Goal: Task Accomplishment & Management: Manage account settings

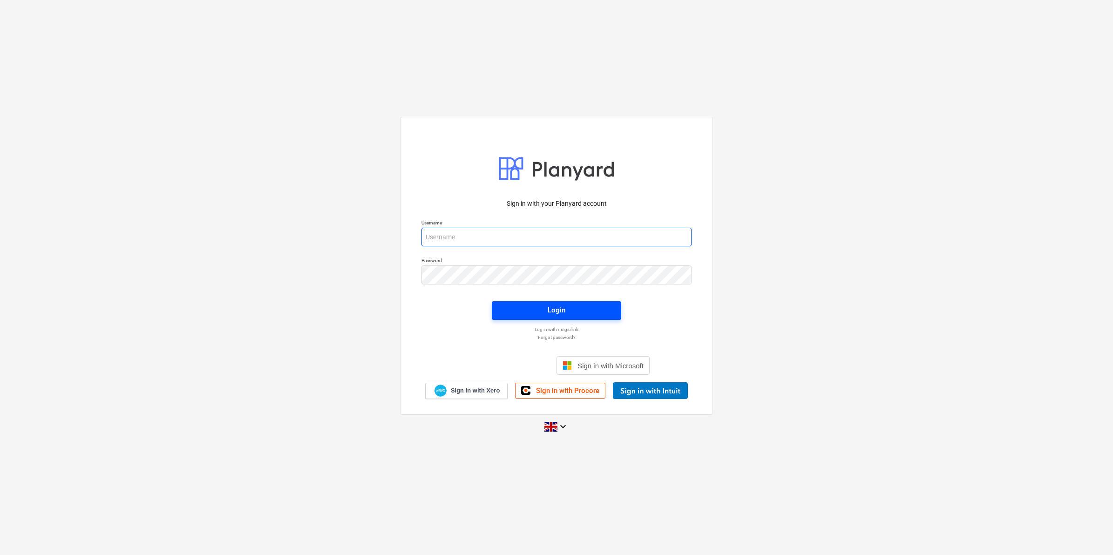
type input "[EMAIL_ADDRESS][DOMAIN_NAME]"
click at [536, 308] on span "Login" at bounding box center [556, 310] width 107 height 12
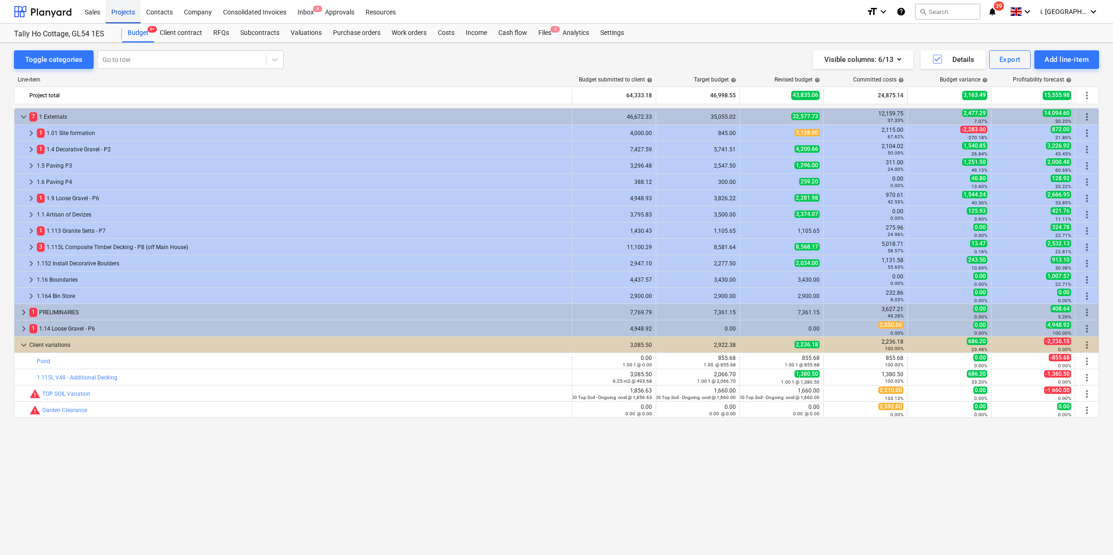
click at [116, 11] on div "Projects" at bounding box center [123, 12] width 35 height 24
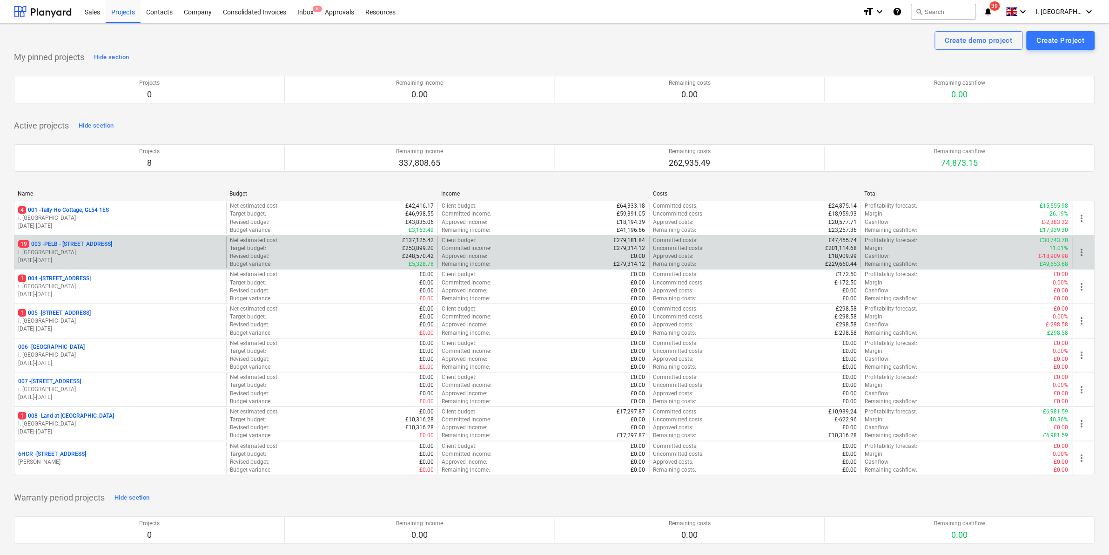
click at [92, 248] on p "19 003 - PELB - [GEOGRAPHIC_DATA], [GEOGRAPHIC_DATA], GL2 7NE" at bounding box center [65, 244] width 94 height 8
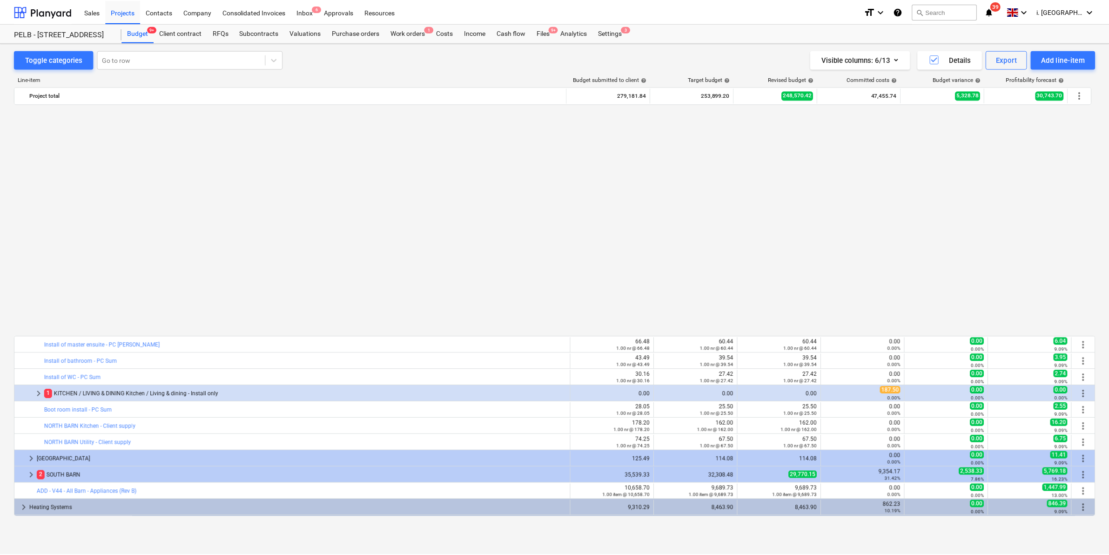
scroll to position [455, 0]
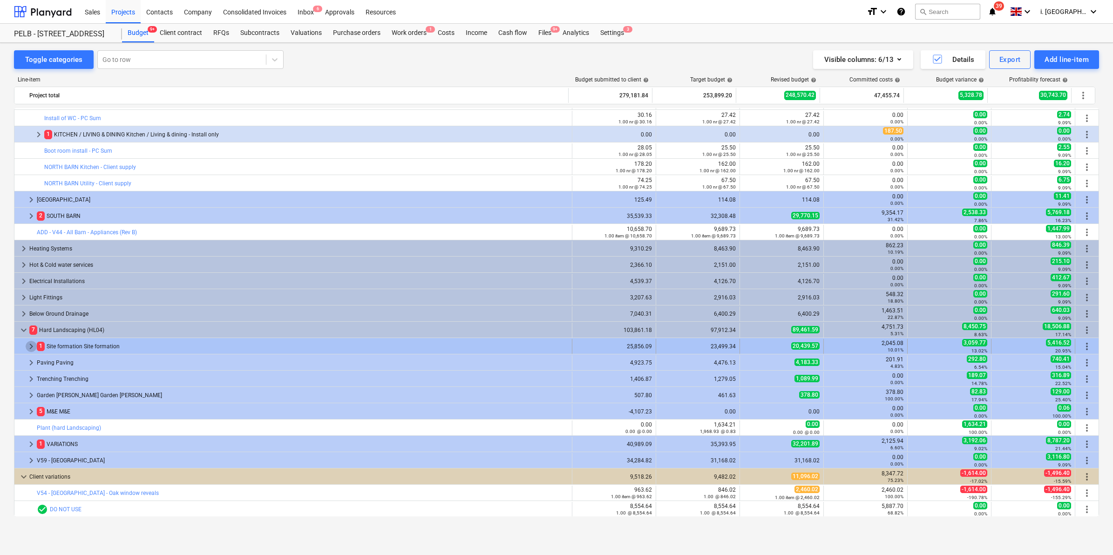
click at [28, 347] on span "keyboard_arrow_right" at bounding box center [31, 346] width 11 height 11
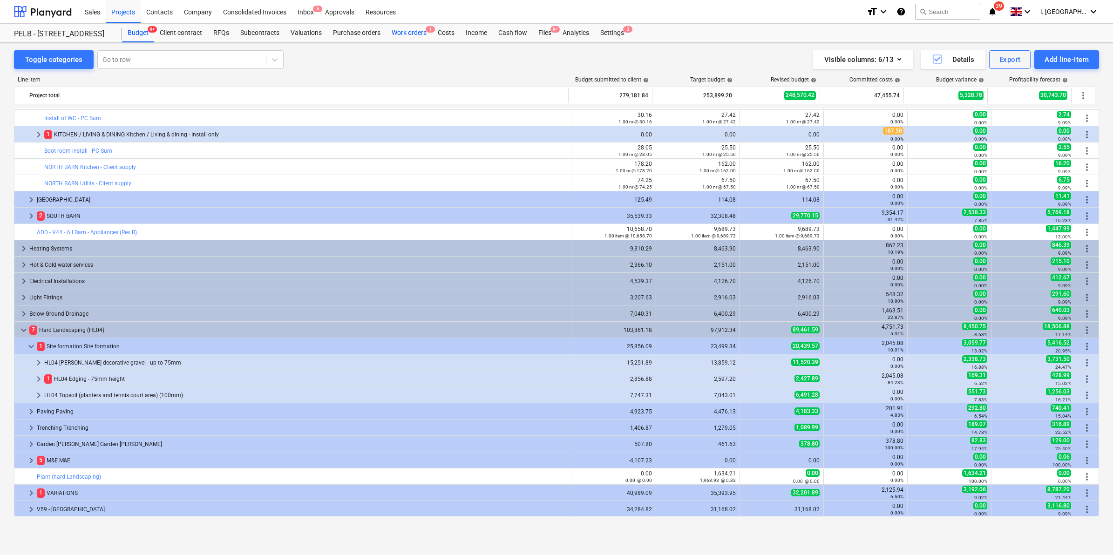
drag, startPoint x: 410, startPoint y: 31, endPoint x: 395, endPoint y: 33, distance: 15.5
click at [410, 31] on div "Work orders 1" at bounding box center [409, 33] width 46 height 19
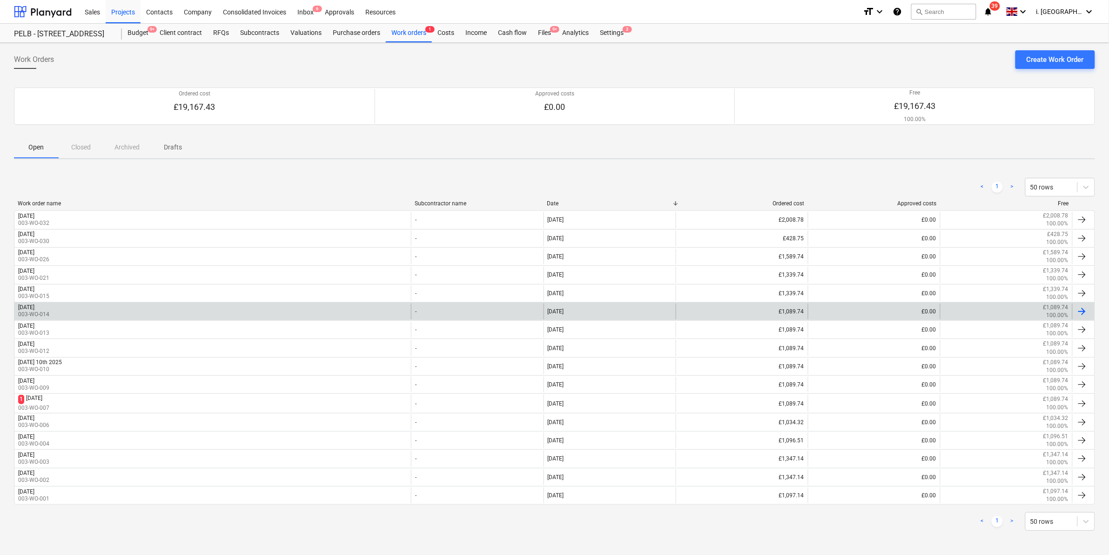
click at [63, 306] on div "[DATE] 003-WO-014" at bounding box center [212, 312] width 397 height 16
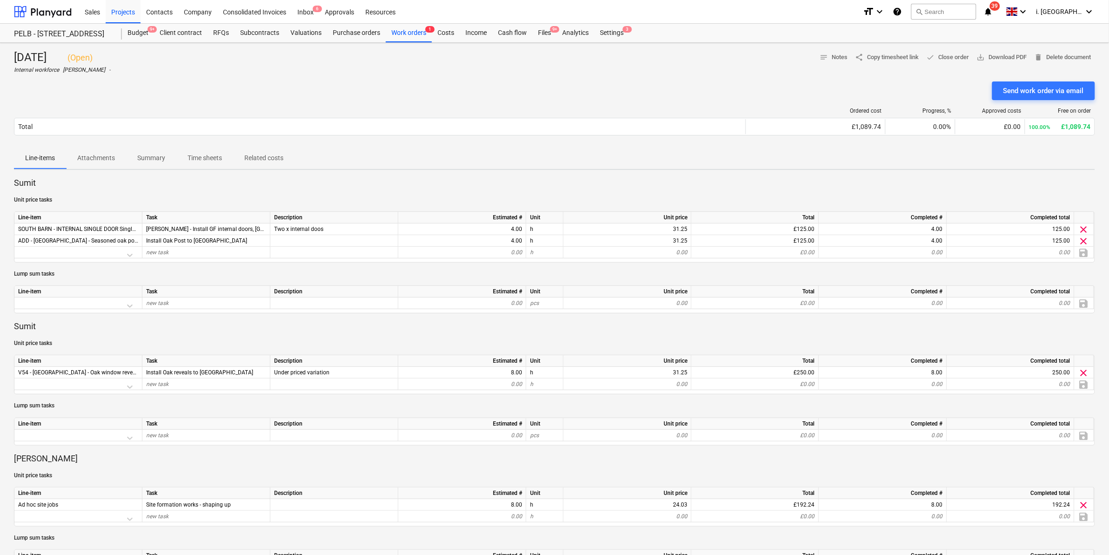
scroll to position [424, 0]
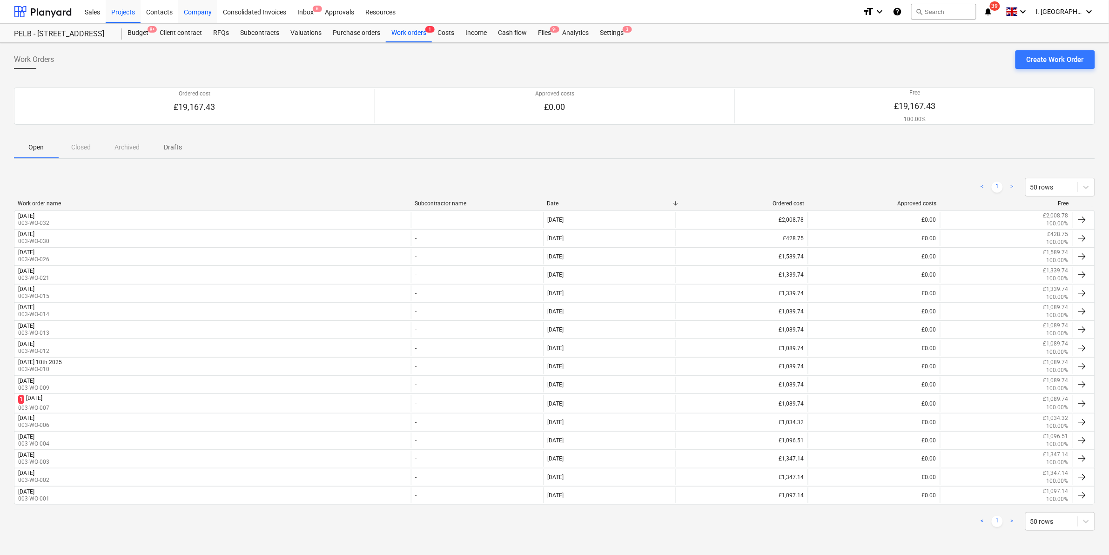
click at [199, 12] on div "Company" at bounding box center [197, 12] width 39 height 24
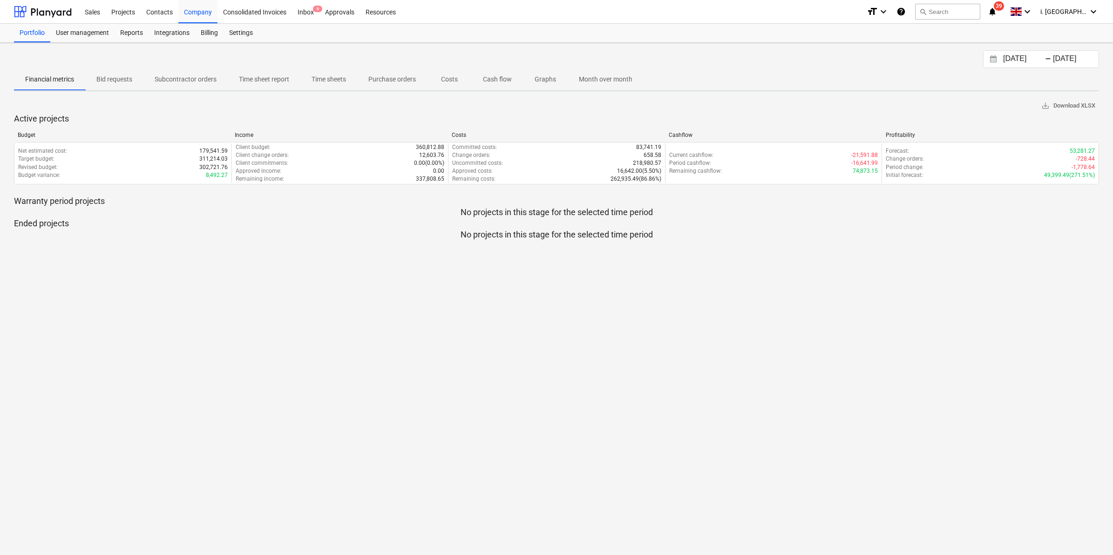
click at [280, 72] on span "Time sheet report" at bounding box center [264, 79] width 73 height 15
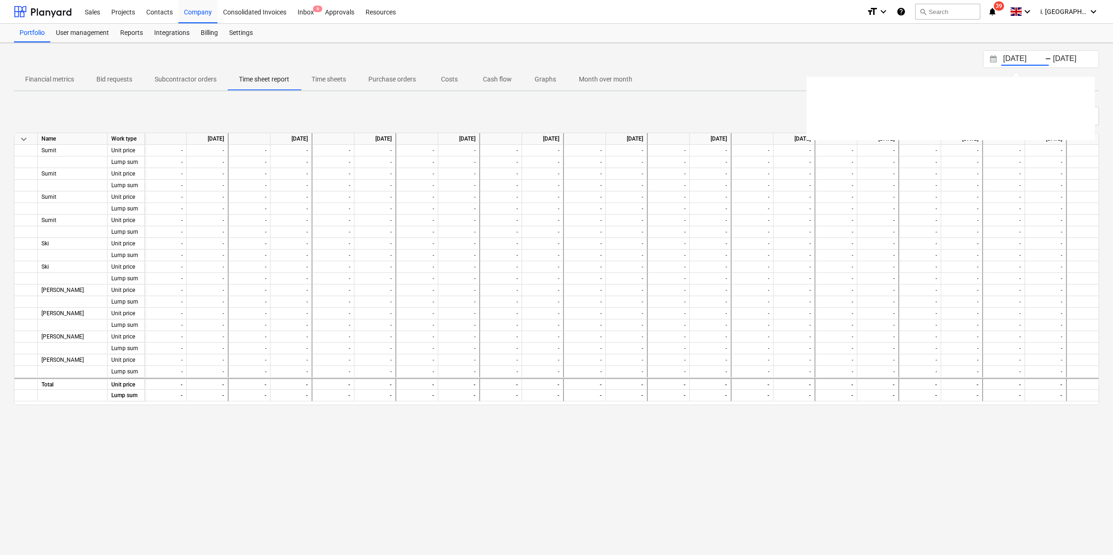
click at [1041, 59] on input "[DATE]" at bounding box center [1024, 59] width 47 height 13
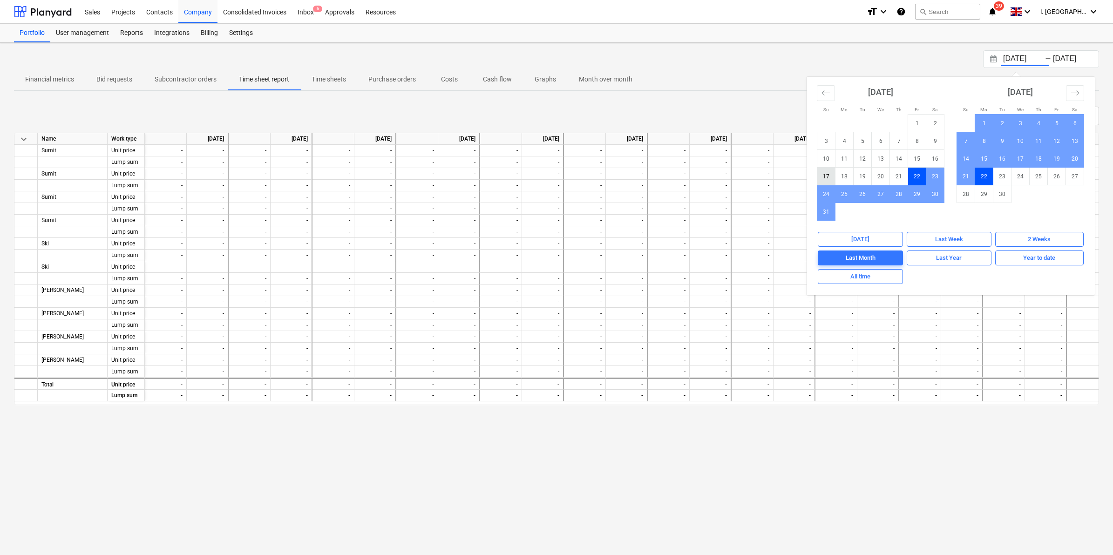
click at [828, 177] on td "17" at bounding box center [826, 177] width 18 height 18
type input "[DATE]"
click at [985, 160] on td "15" at bounding box center [984, 159] width 18 height 18
type input "[DATE]"
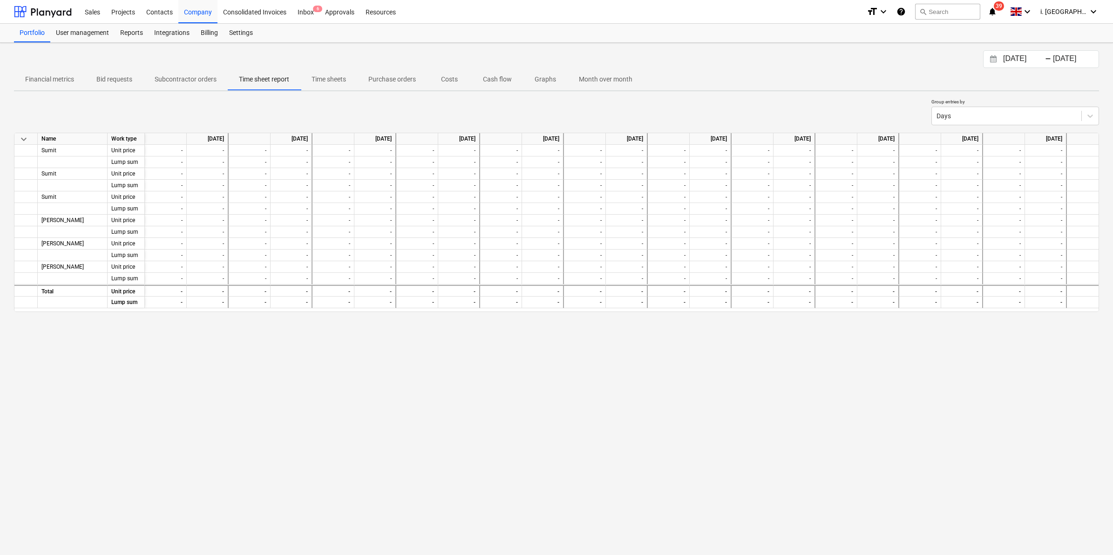
click at [1051, 56] on input "[DATE]" at bounding box center [1074, 59] width 47 height 13
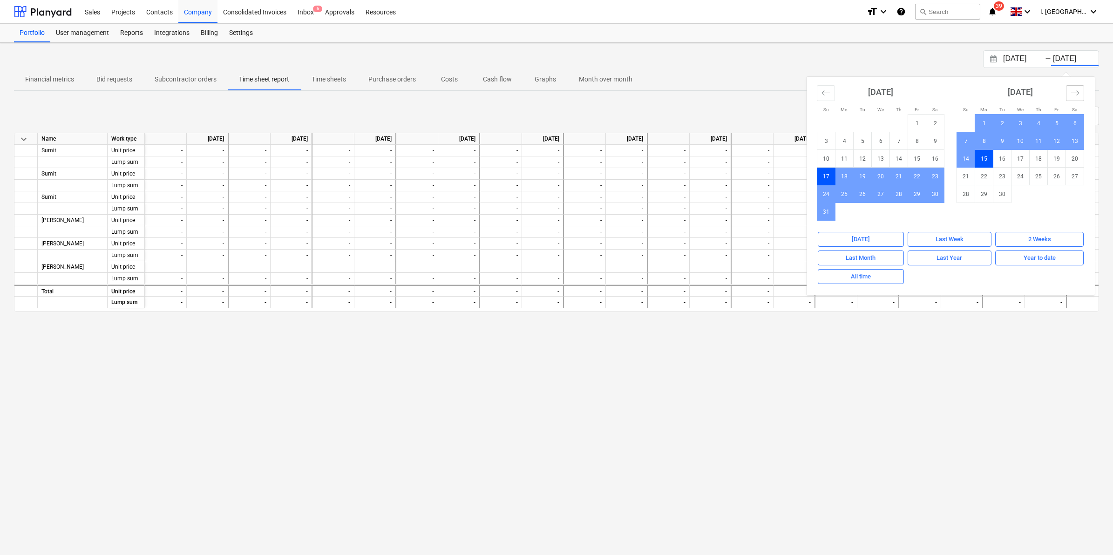
drag, startPoint x: 1078, startPoint y: 92, endPoint x: 1069, endPoint y: 94, distance: 9.0
click at [1078, 92] on icon "Move forward to switch to the next month." at bounding box center [1074, 92] width 9 height 9
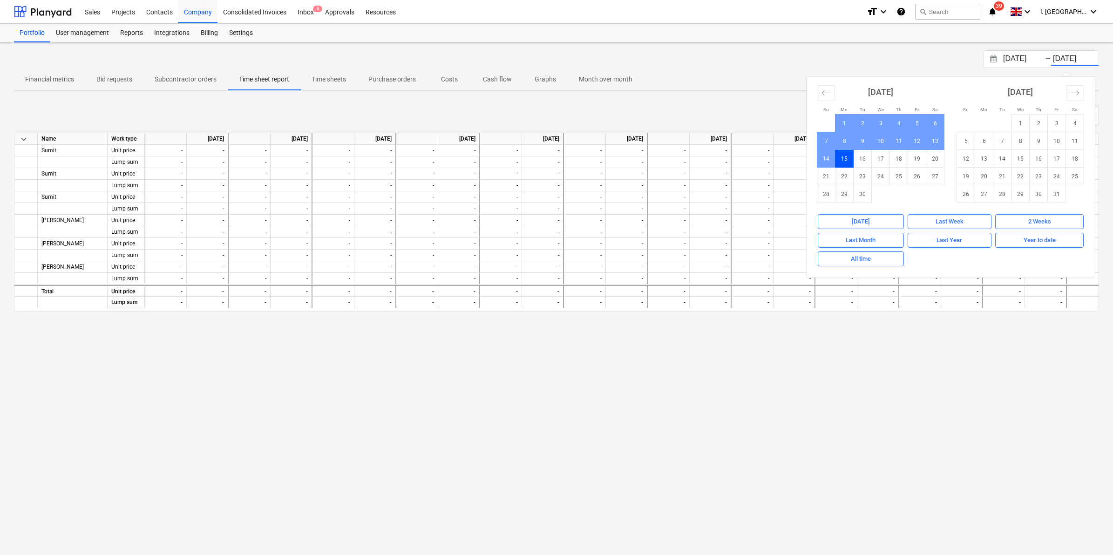
click at [846, 157] on td "15" at bounding box center [844, 159] width 18 height 18
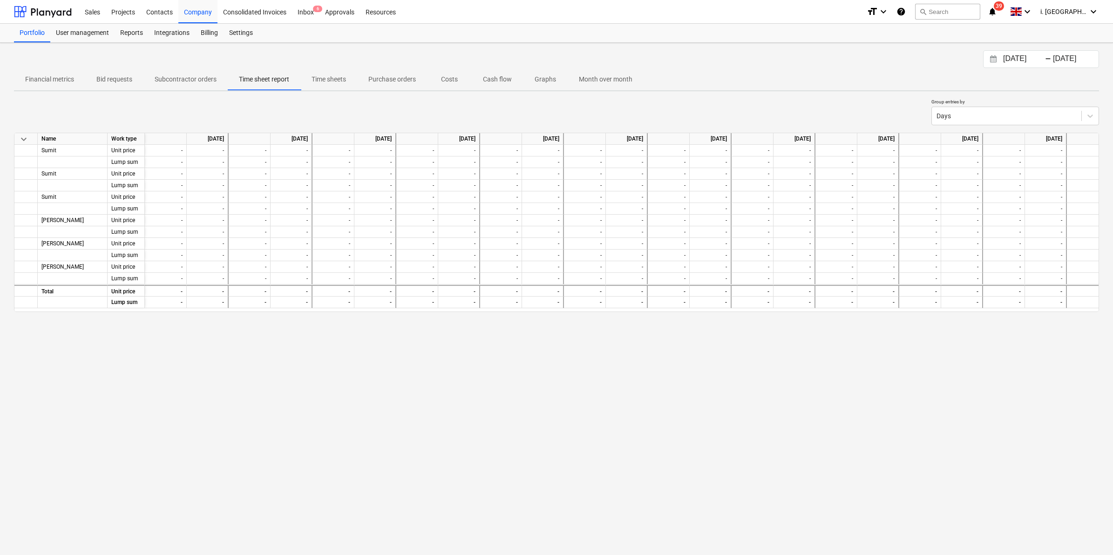
click at [1055, 61] on input "[DATE]" at bounding box center [1074, 59] width 47 height 13
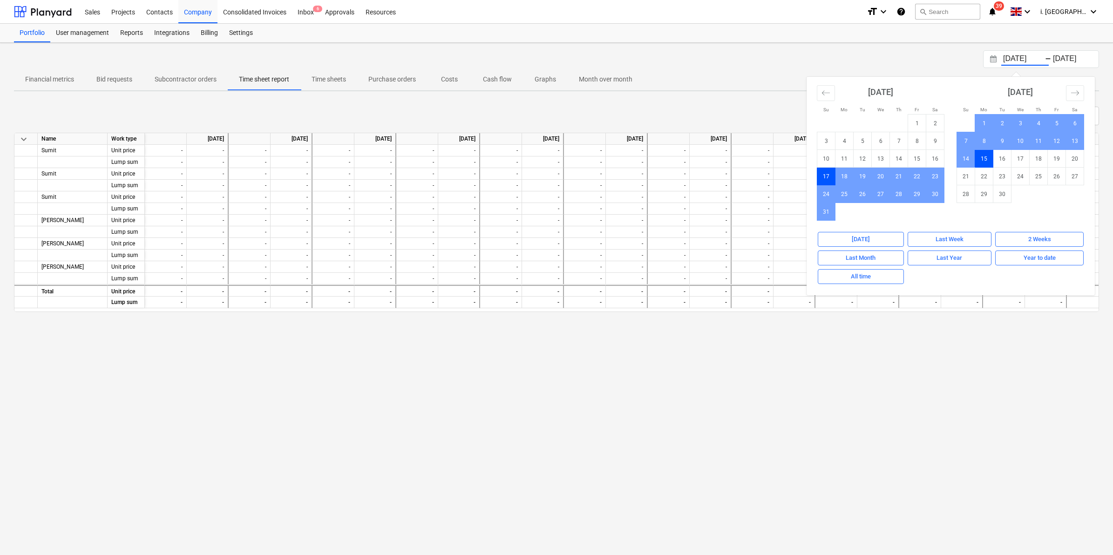
click at [1014, 59] on input "[DATE]" at bounding box center [1024, 59] width 47 height 13
click at [981, 157] on td "15" at bounding box center [984, 159] width 18 height 18
type input "[DATE]"
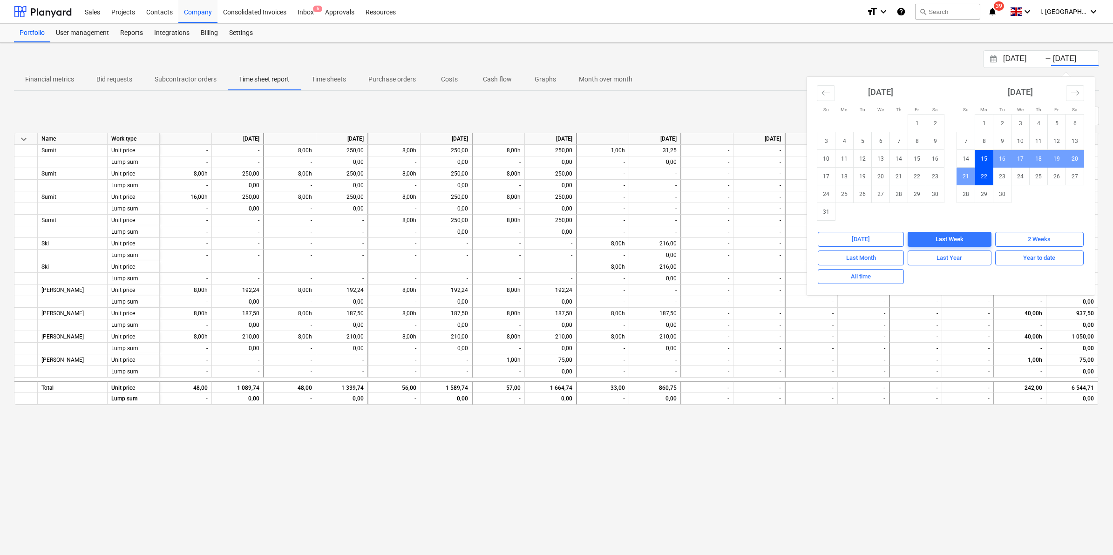
drag, startPoint x: 693, startPoint y: 469, endPoint x: 714, endPoint y: 418, distance: 55.8
click at [693, 466] on div "[DATE] Press the down arrow key to interact with the calendar and select a date…" at bounding box center [556, 299] width 1113 height 512
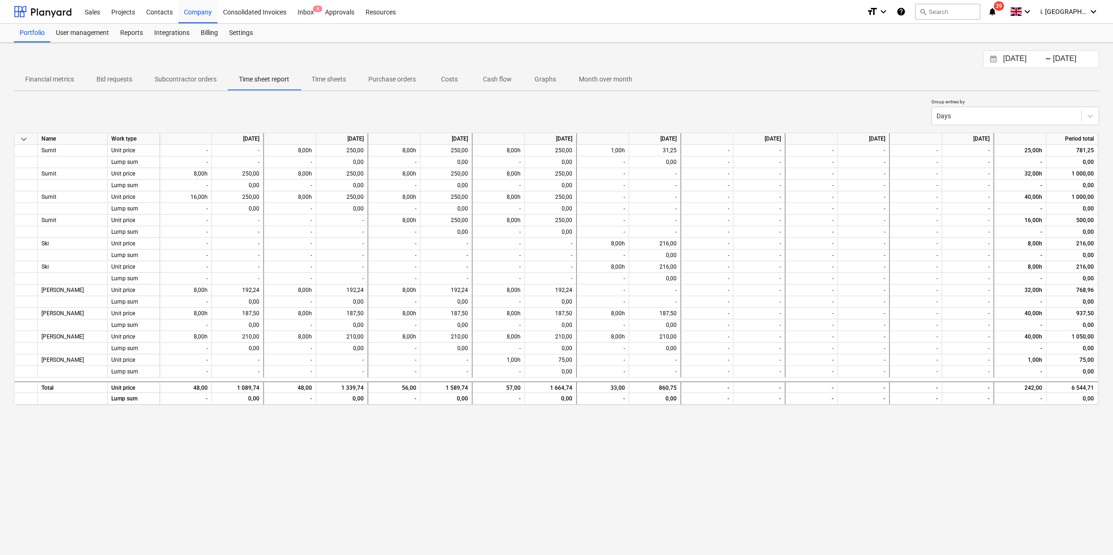
click at [313, 80] on p "Time sheets" at bounding box center [328, 79] width 34 height 10
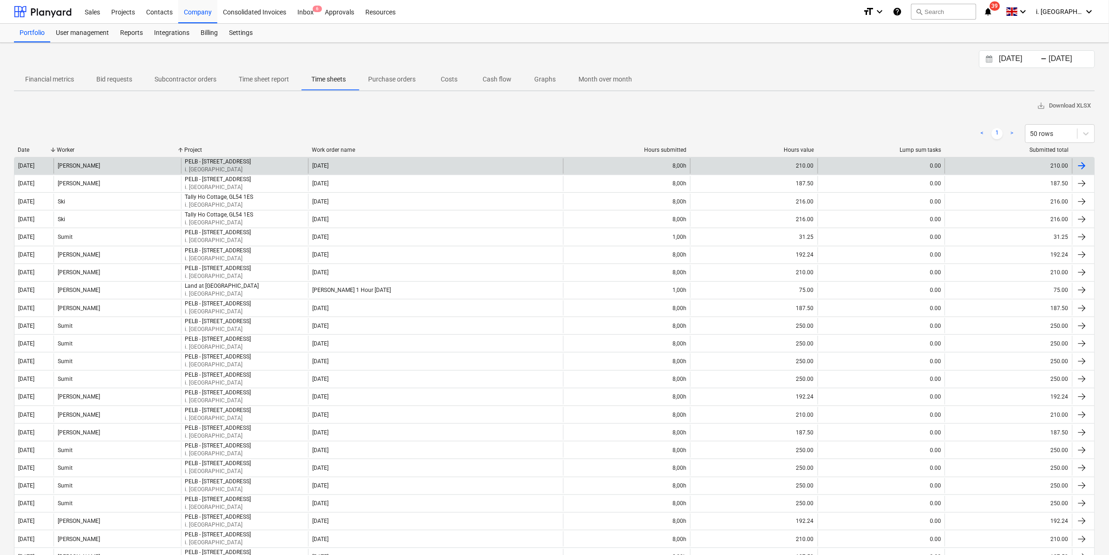
click at [117, 161] on div "[PERSON_NAME]" at bounding box center [118, 165] width 128 height 15
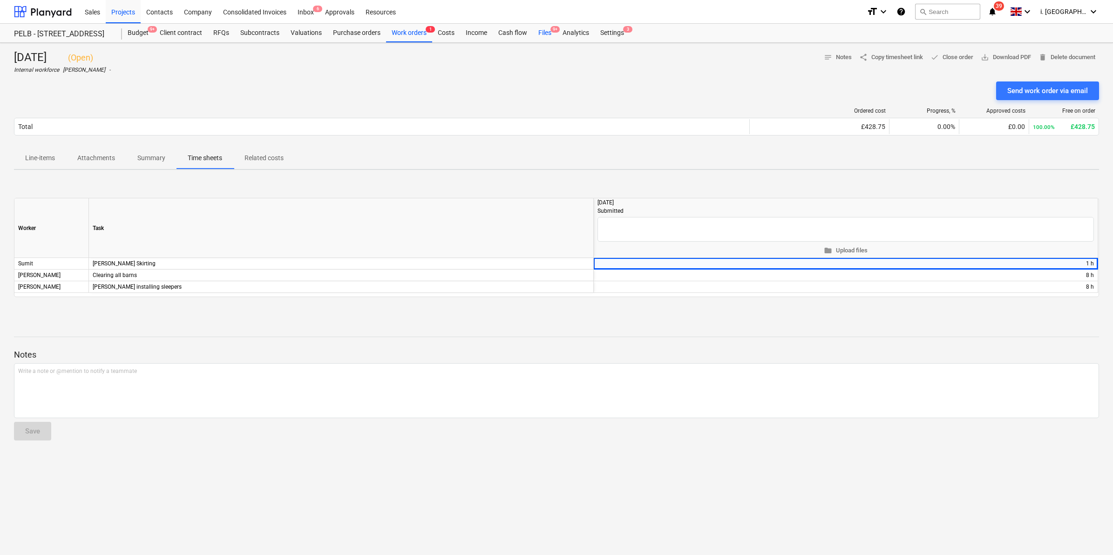
click at [544, 35] on div "Files 9+" at bounding box center [545, 33] width 24 height 19
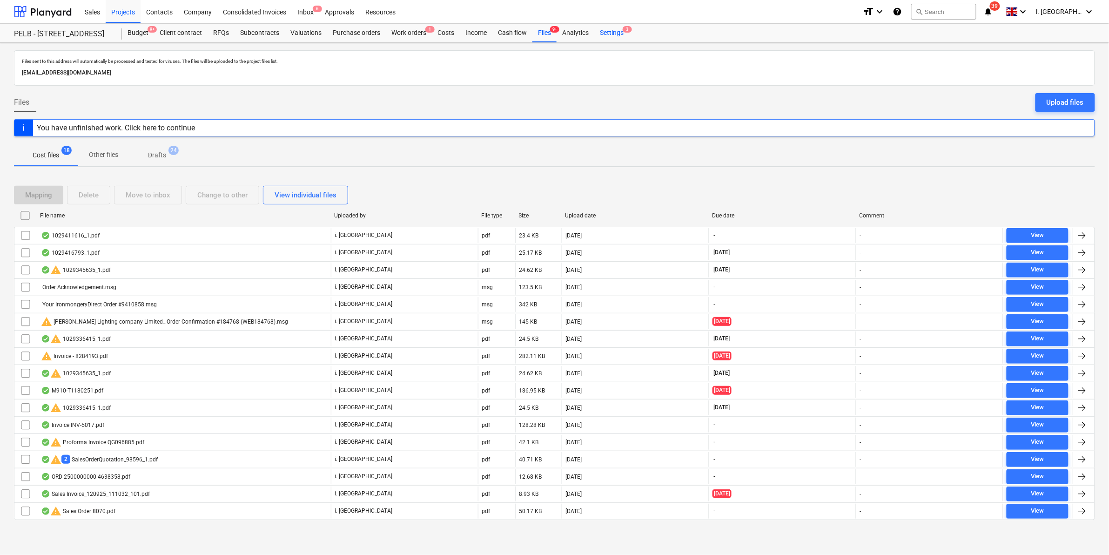
click at [611, 34] on div "Settings 3" at bounding box center [612, 33] width 35 height 19
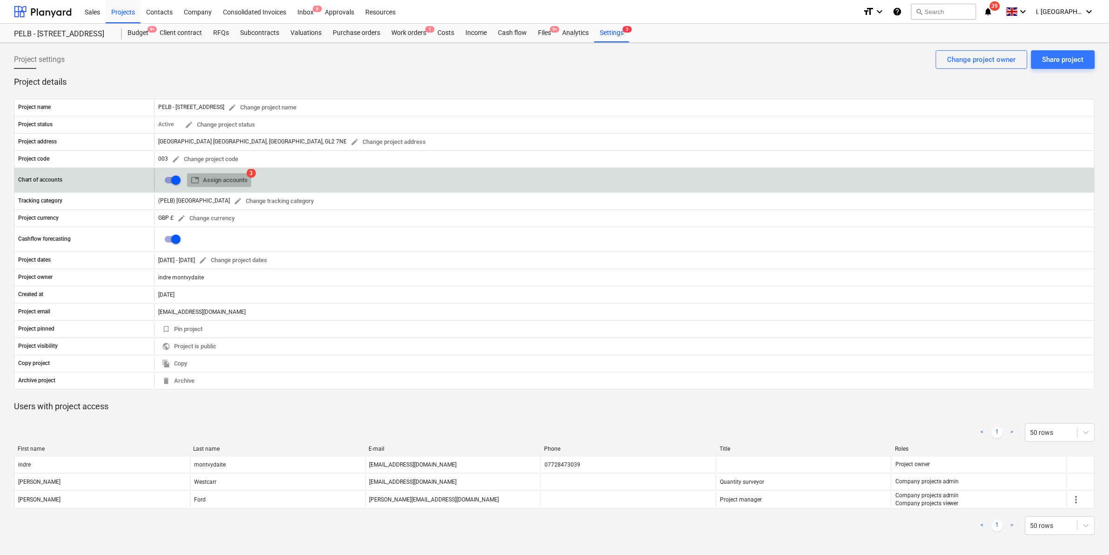
click at [224, 179] on span "table Assign accounts" at bounding box center [219, 180] width 57 height 11
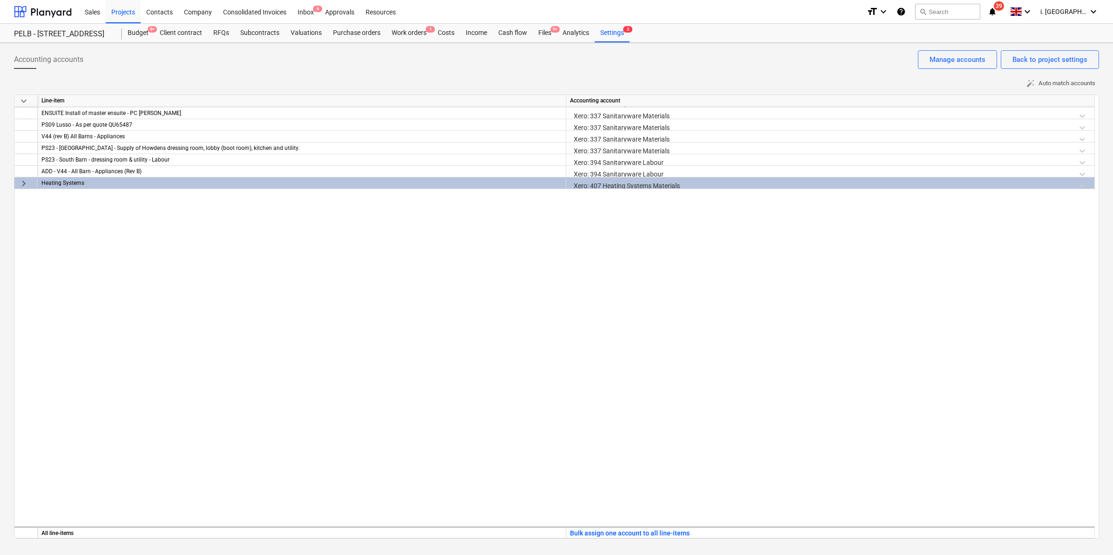
scroll to position [520, 0]
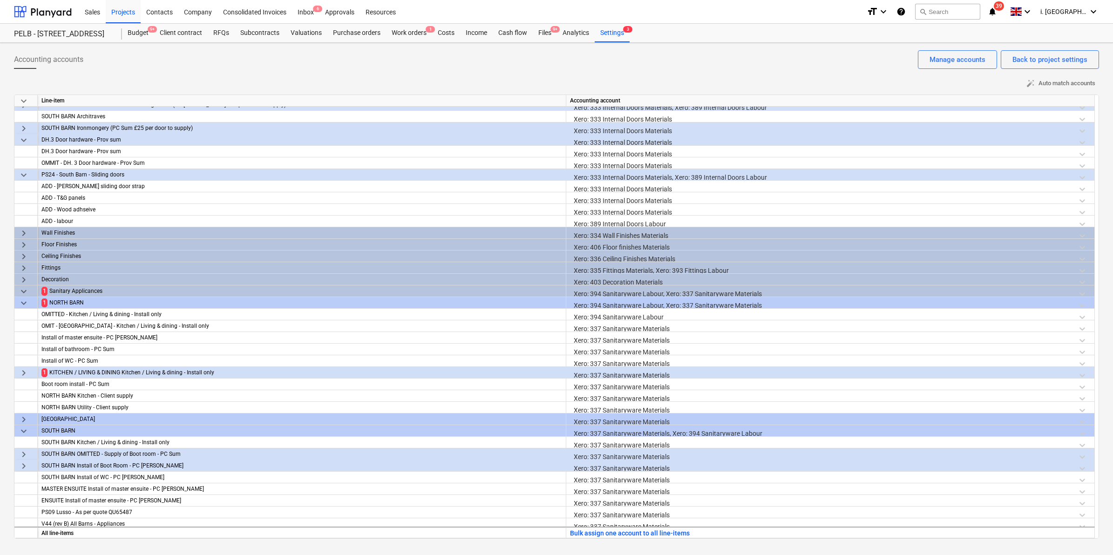
click at [25, 289] on span "keyboard_arrow_down" at bounding box center [23, 291] width 11 height 11
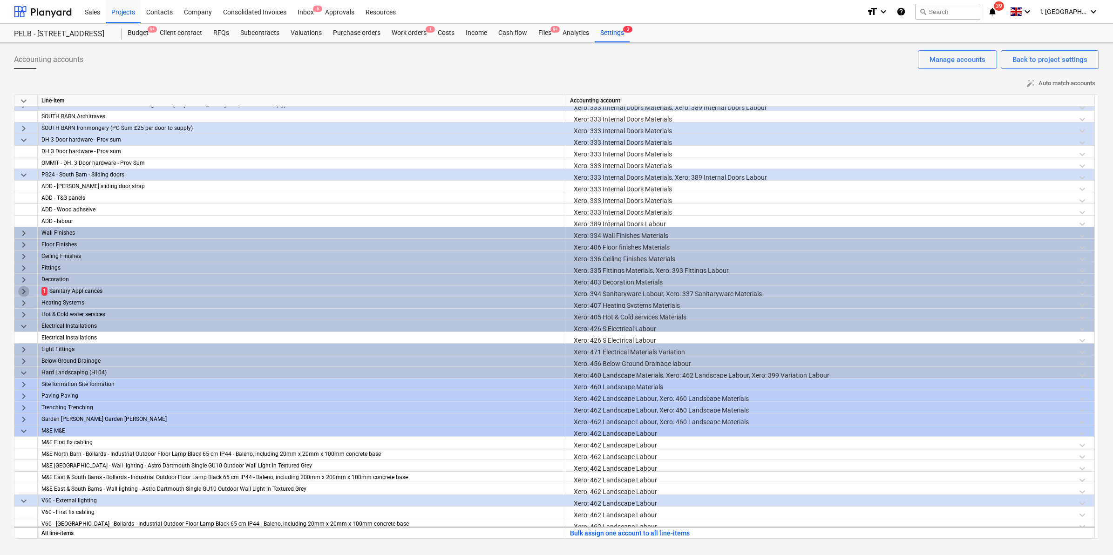
click at [22, 290] on span "keyboard_arrow_right" at bounding box center [23, 291] width 11 height 11
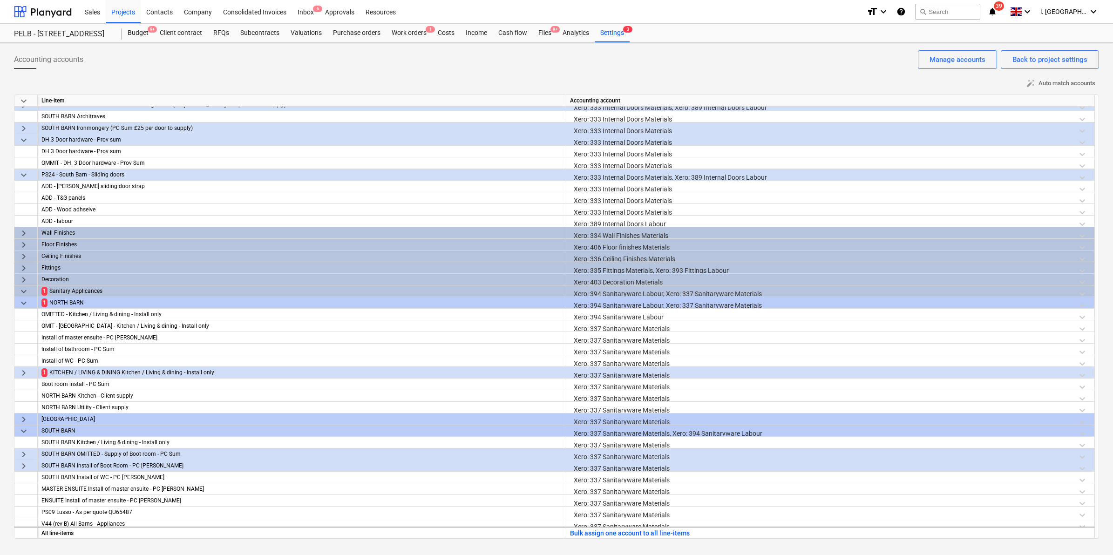
click at [22, 376] on span "keyboard_arrow_right" at bounding box center [23, 372] width 11 height 11
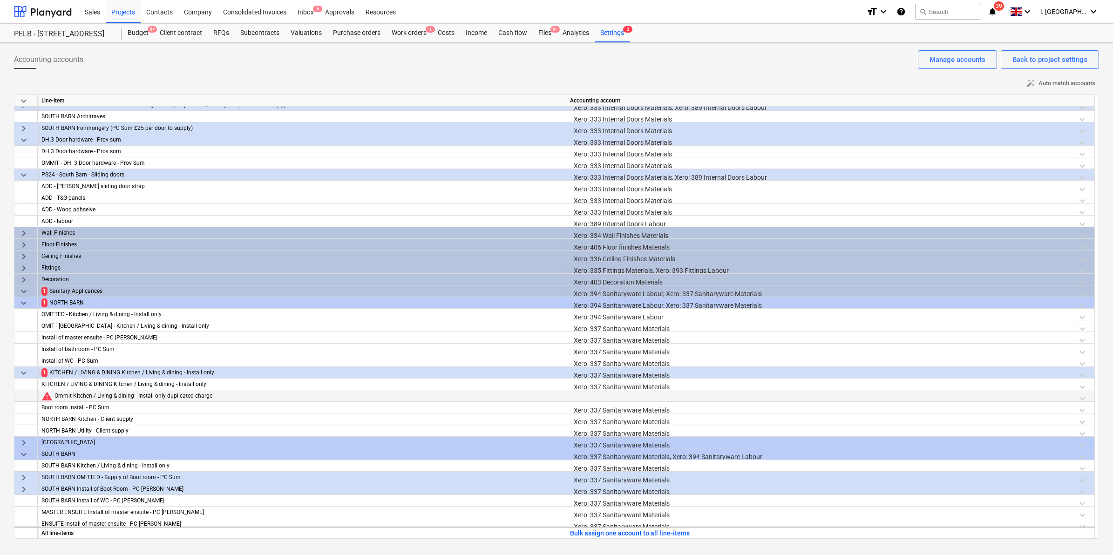
click at [645, 395] on div at bounding box center [830, 398] width 520 height 16
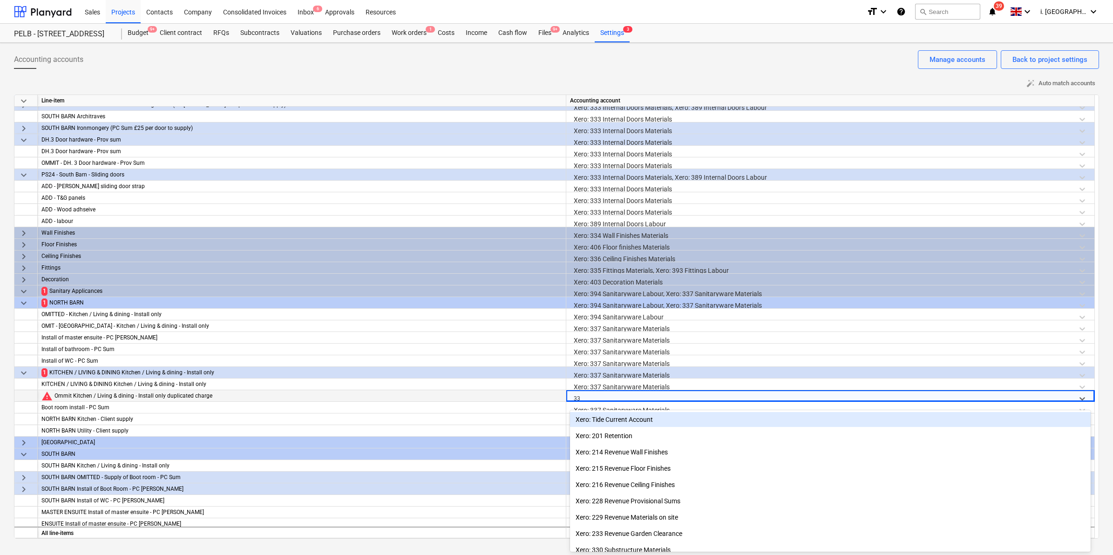
type input "337"
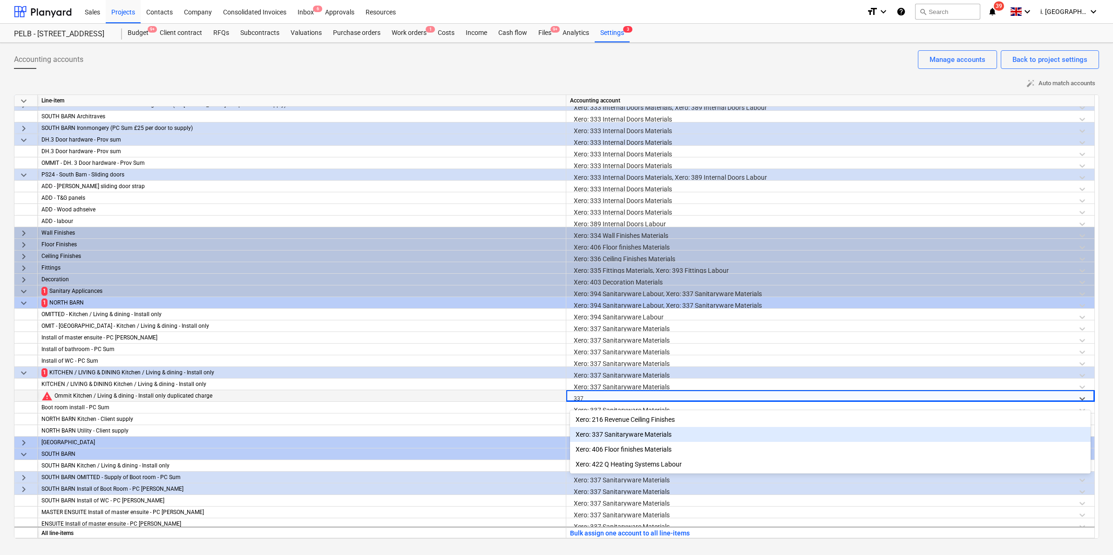
click at [638, 439] on div "Xero: 337 Sanitaryware Materials" at bounding box center [830, 434] width 520 height 15
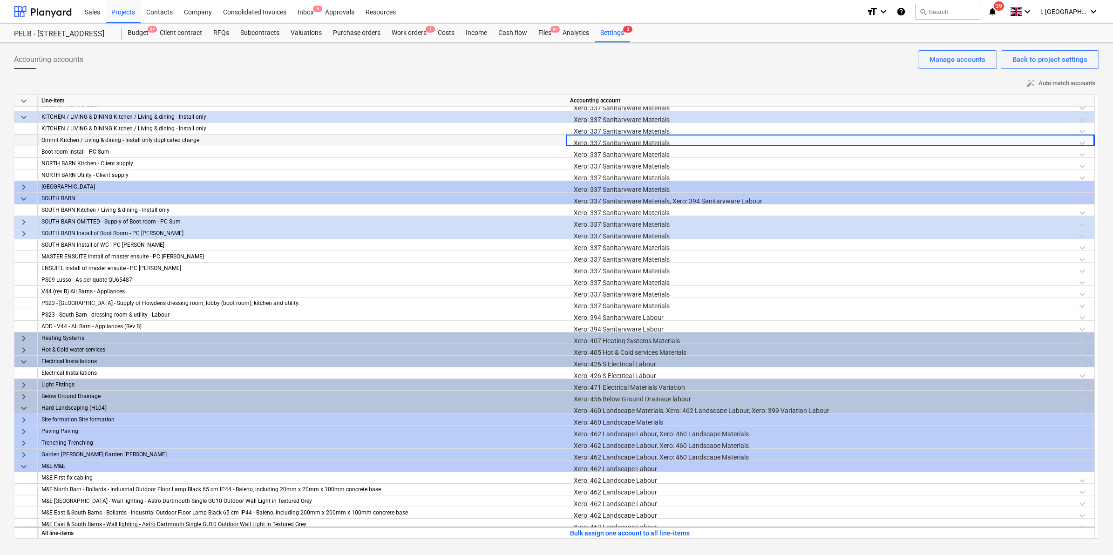
scroll to position [930, 0]
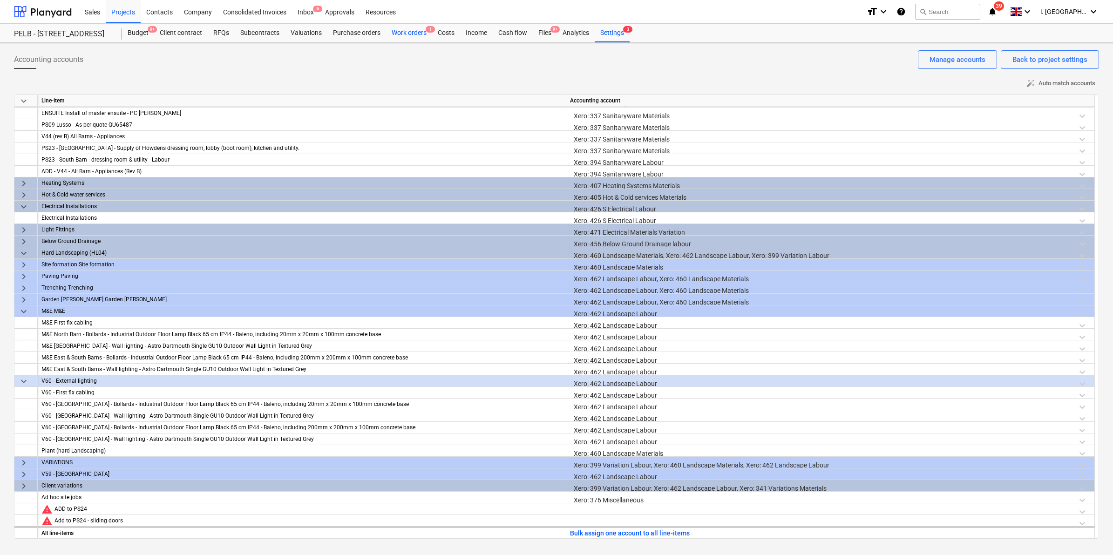
click at [406, 35] on div "Work orders 1" at bounding box center [409, 33] width 46 height 19
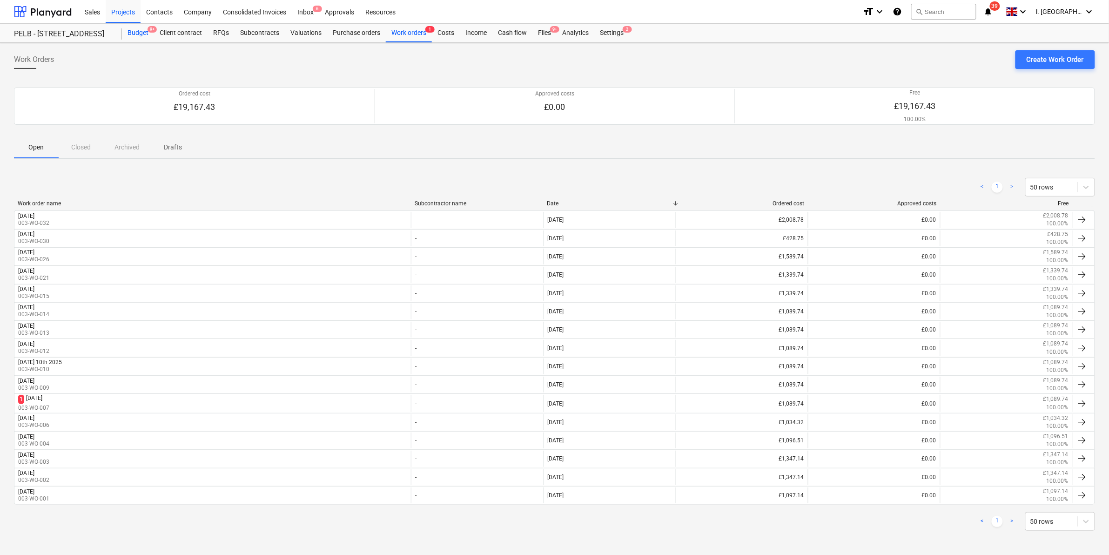
click at [132, 31] on div "Budget 9+" at bounding box center [138, 33] width 32 height 19
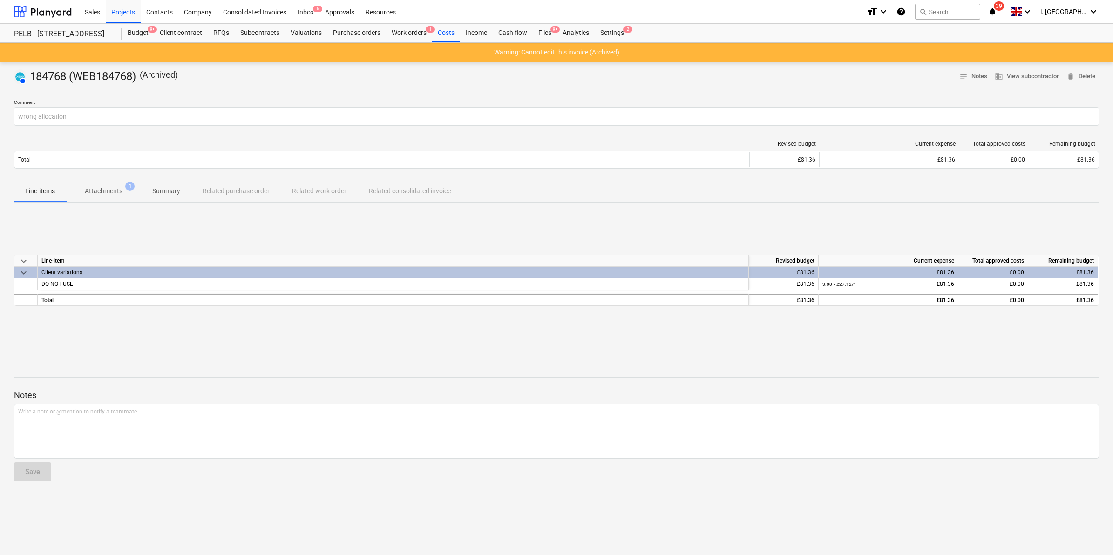
click at [256, 272] on div "Client variations" at bounding box center [392, 272] width 703 height 11
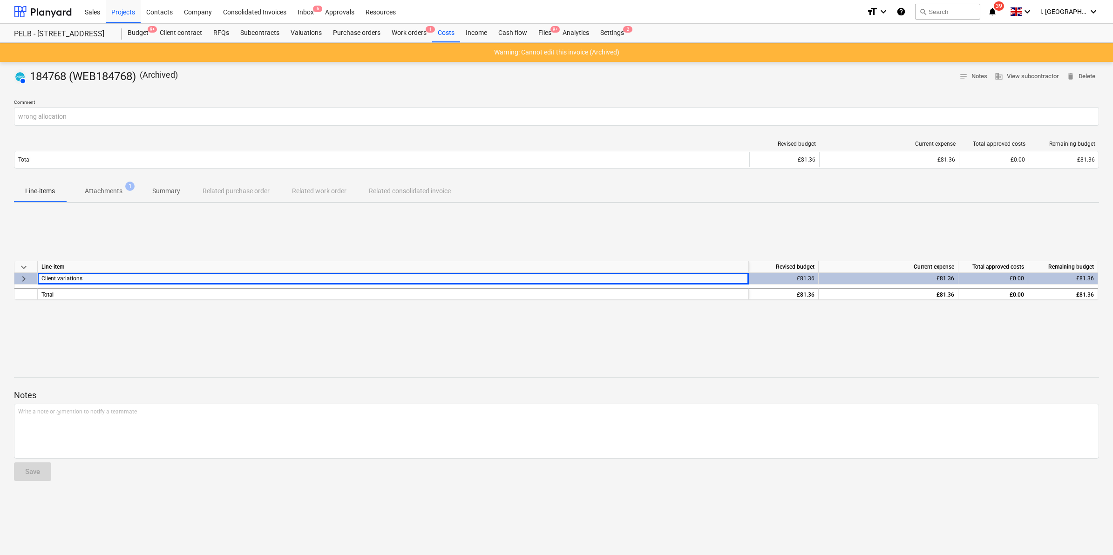
click at [256, 275] on div "Client variations" at bounding box center [392, 278] width 703 height 11
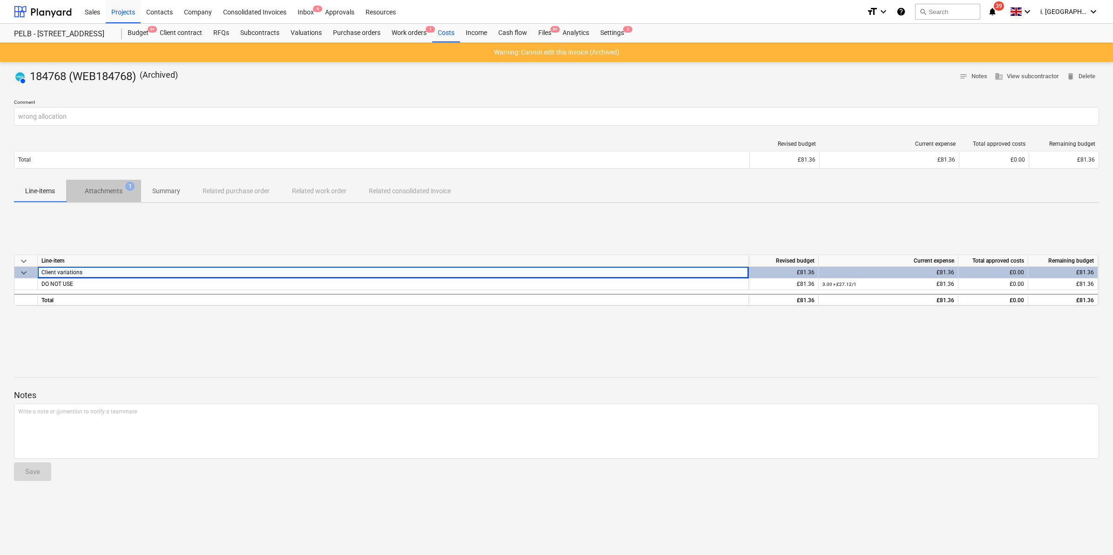
click at [108, 190] on p "Attachments" at bounding box center [104, 191] width 38 height 10
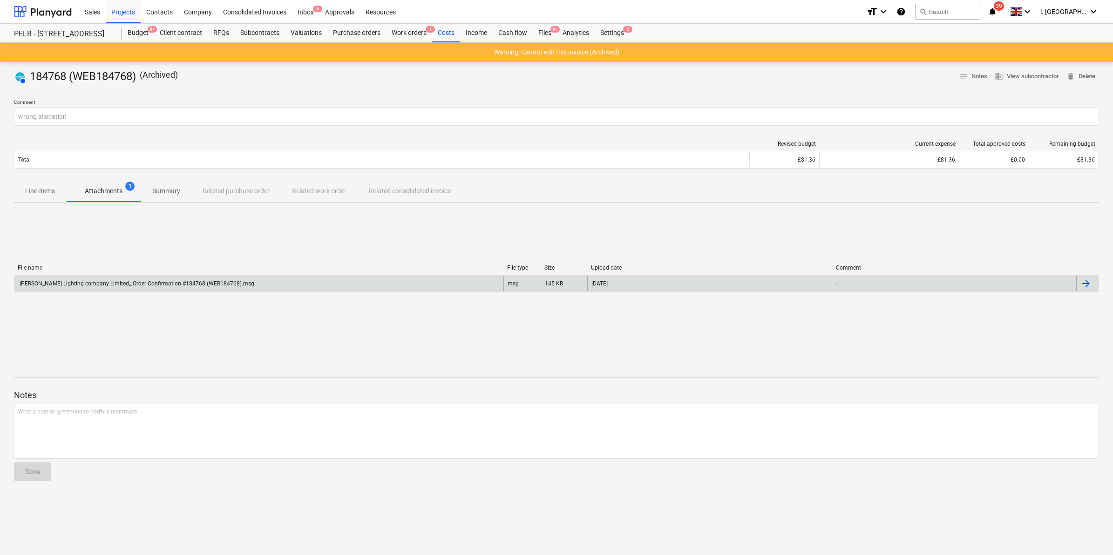
click at [131, 280] on div "[PERSON_NAME] Lighting company Limited_ Order Confirmation #184768 (WEB184768).…" at bounding box center [136, 283] width 236 height 7
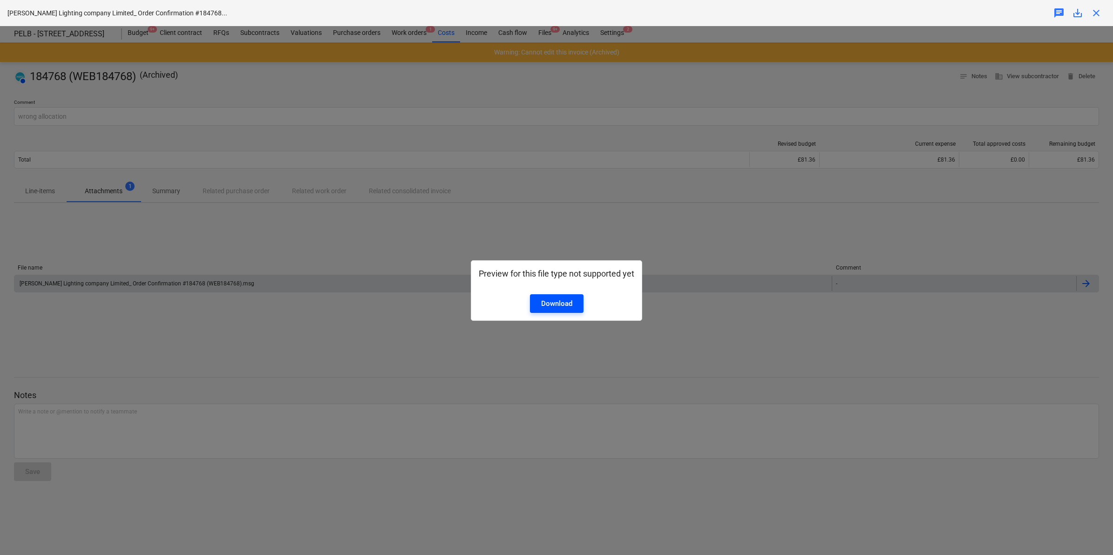
click at [561, 304] on div "Download" at bounding box center [556, 303] width 31 height 12
drag, startPoint x: 802, startPoint y: 173, endPoint x: 727, endPoint y: 165, distance: 75.4
click at [799, 174] on div "Preview for this file type not supported yet Download" at bounding box center [556, 290] width 1113 height 529
